Goal: Participate in discussion: Engage in conversation with other users on a specific topic

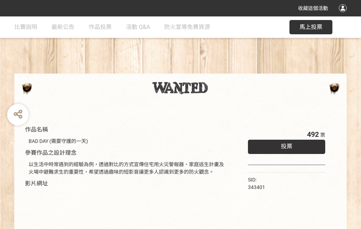
click at [344, 15] on div "收藏這個活動" at bounding box center [180, 8] width 361 height 16
click at [224, 71] on div "作品名稱 BAD DAY (需要守護的一天) 參賽作品之設計理念 以生活中時常遇到的經驗為例，透過對比的方式宣傳住宅用火災警報器、家庭逃生計畫及火場中避難求生…" at bounding box center [180, 166] width 361 height 301
click at [285, 145] on span "投票" at bounding box center [286, 146] width 11 height 7
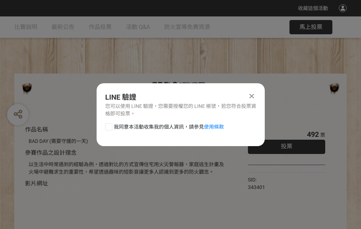
click at [108, 126] on div at bounding box center [108, 126] width 7 height 7
checkbox input "true"
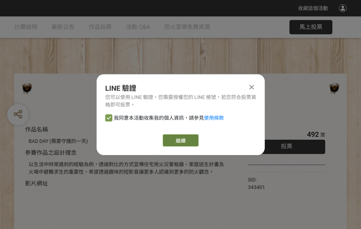
click at [180, 141] on link "繼續" at bounding box center [181, 141] width 36 height 12
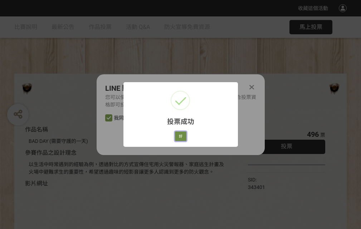
click at [179, 135] on button "好" at bounding box center [180, 137] width 11 height 10
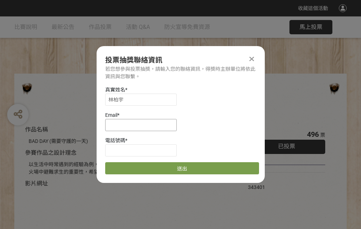
click at [143, 125] on input at bounding box center [141, 125] width 72 height 12
type input "[EMAIL_ADDRESS][DOMAIN_NAME]"
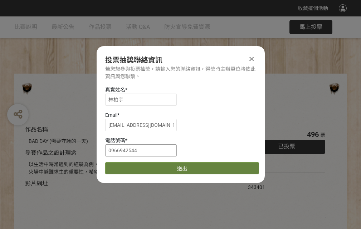
type input "0966942544"
click at [126, 166] on button "送出" at bounding box center [182, 168] width 154 height 12
